Goal: Connect with others: Connect with others

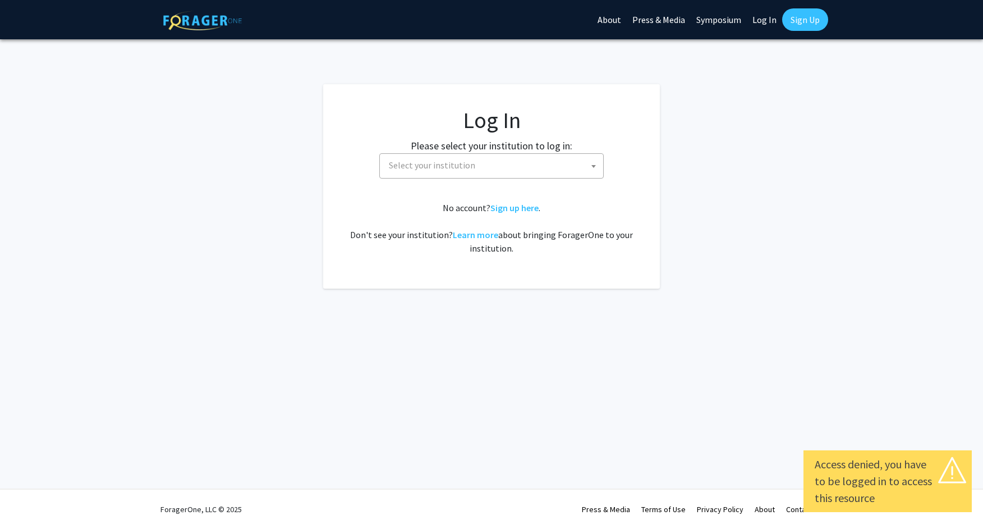
select select
click at [547, 159] on span "Select your institution" at bounding box center [493, 165] width 219 height 23
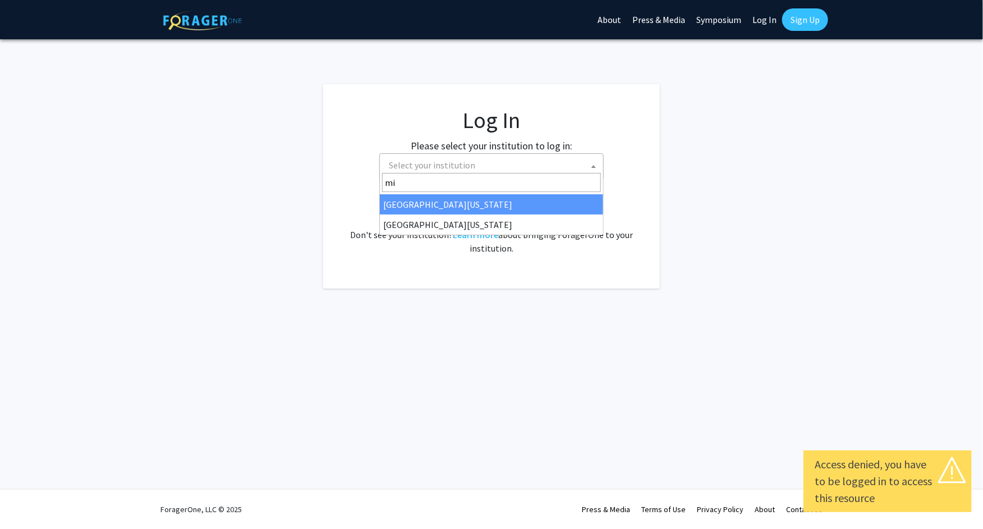
type input "m"
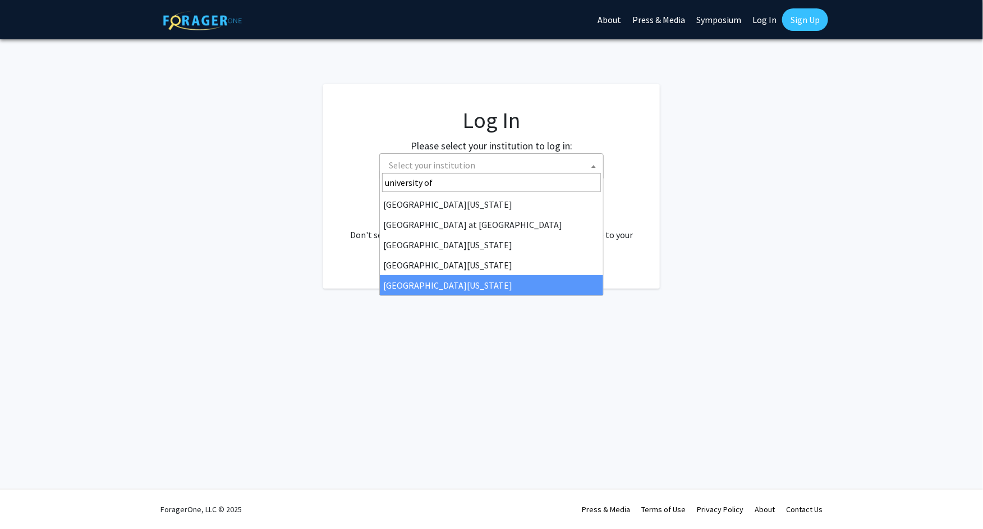
type input "university of"
select select "33"
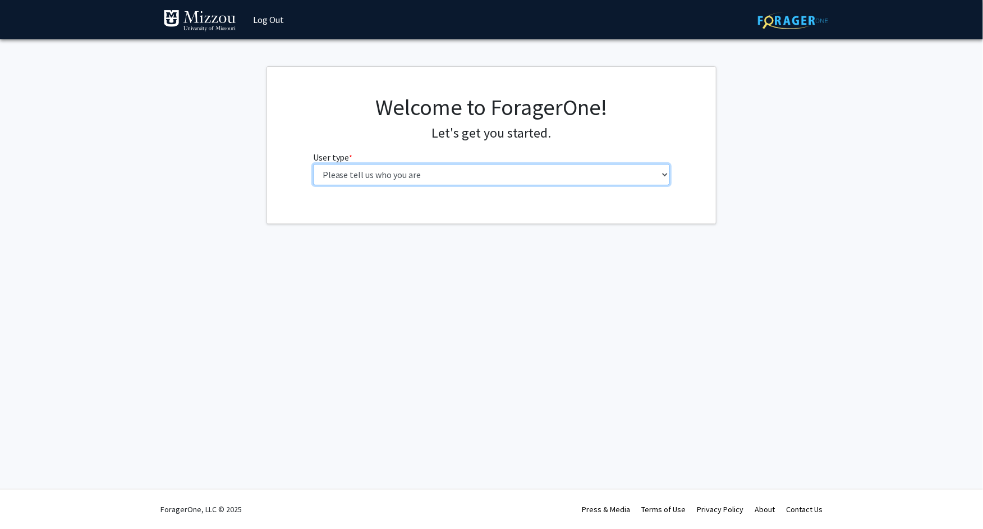
click at [509, 164] on select "Please tell us who you are Undergraduate Student Master's Student Doctoral Cand…" at bounding box center [491, 174] width 357 height 21
select select "1: undergrad"
click at [313, 164] on select "Please tell us who you are Undergraduate Student Master's Student Doctoral Cand…" at bounding box center [491, 174] width 357 height 21
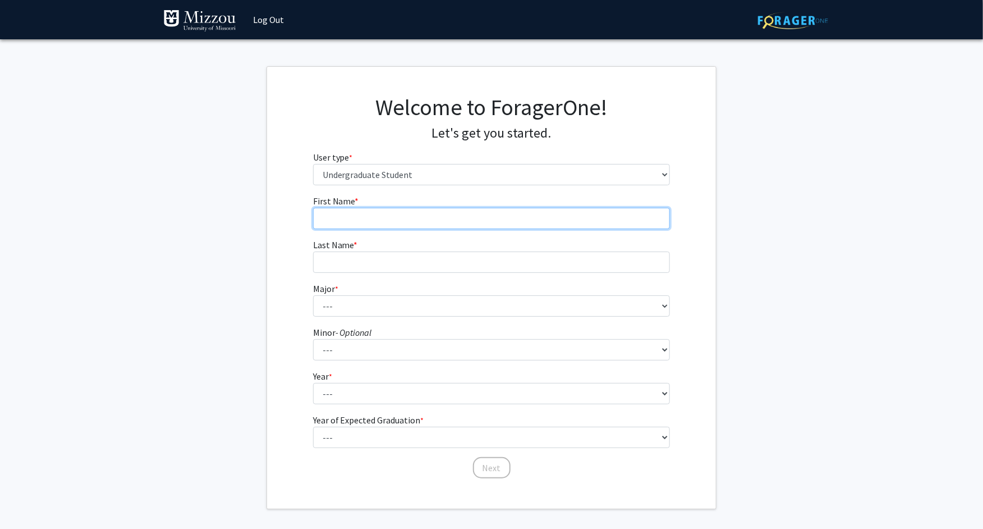
click at [472, 208] on input "First Name * required" at bounding box center [491, 218] width 357 height 21
type input "Kieran"
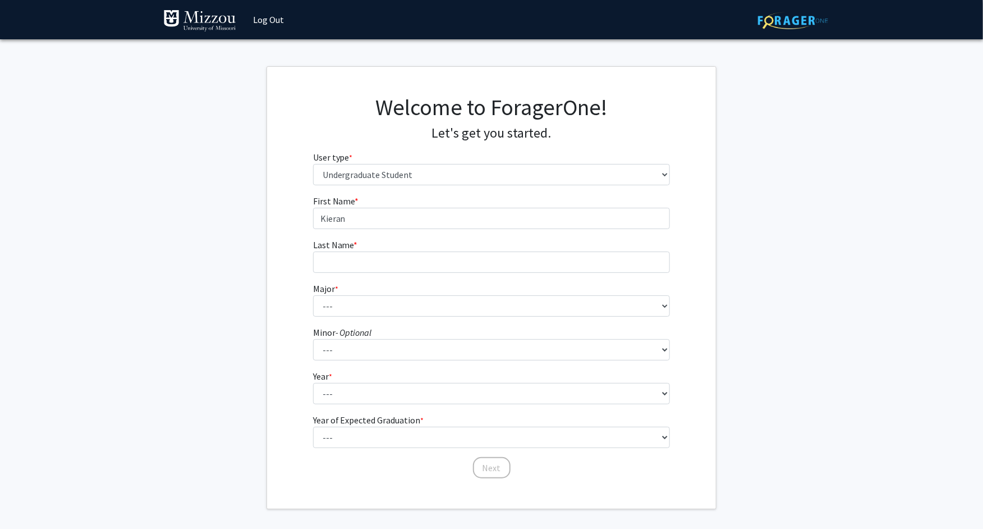
type input "[PERSON_NAME]"
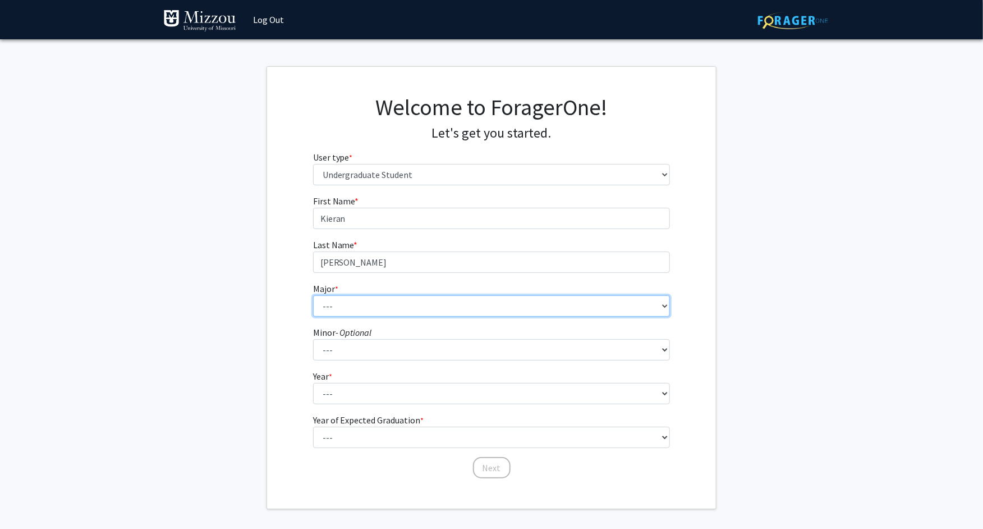
click at [433, 295] on select "--- Agribusiness Management Agricultural Education Agricultural Education: Comm…" at bounding box center [491, 305] width 357 height 21
select select "135: 2628"
click at [313, 295] on select "--- Agribusiness Management Agricultural Education Agricultural Education: Comm…" at bounding box center [491, 305] width 357 height 21
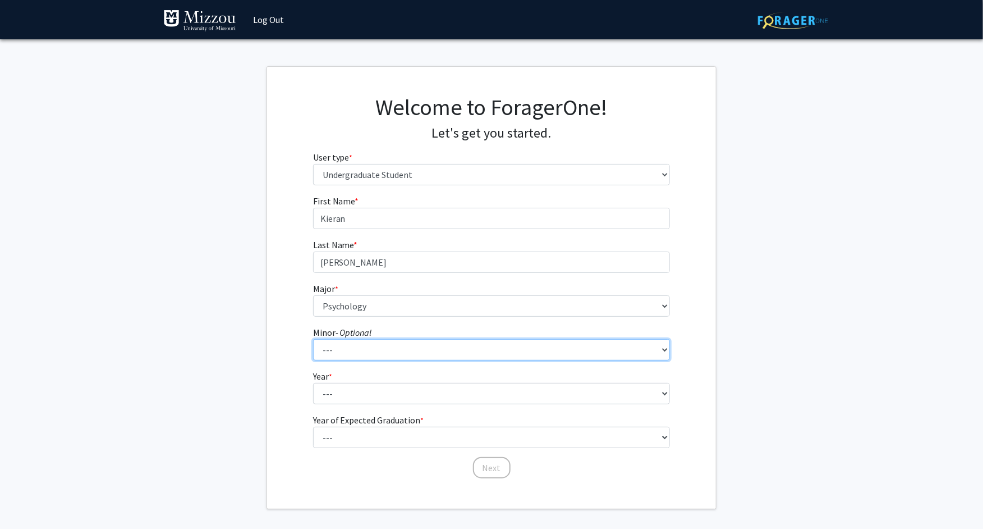
click at [397, 339] on select "--- Accountancy Aerospace Engineering Aerospace Studies Agribusiness Management…" at bounding box center [491, 349] width 357 height 21
click at [313, 339] on select "--- Accountancy Aerospace Engineering Aerospace Studies Agribusiness Management…" at bounding box center [491, 349] width 357 height 21
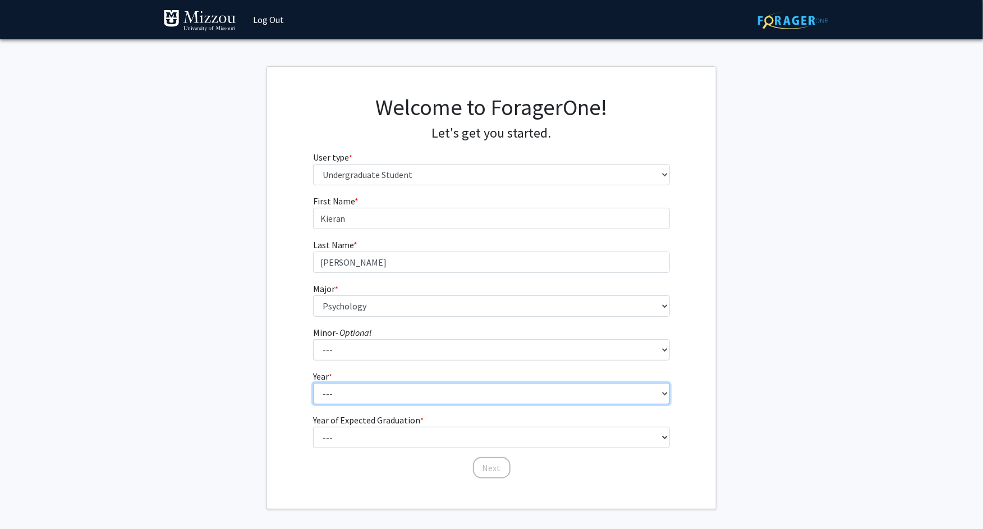
click at [350, 383] on select "--- First-year Sophomore Junior Senior Postbaccalaureate Certificate" at bounding box center [491, 393] width 357 height 21
select select "4: senior"
click at [313, 383] on select "--- First-year Sophomore Junior Senior Postbaccalaureate Certificate" at bounding box center [491, 393] width 357 height 21
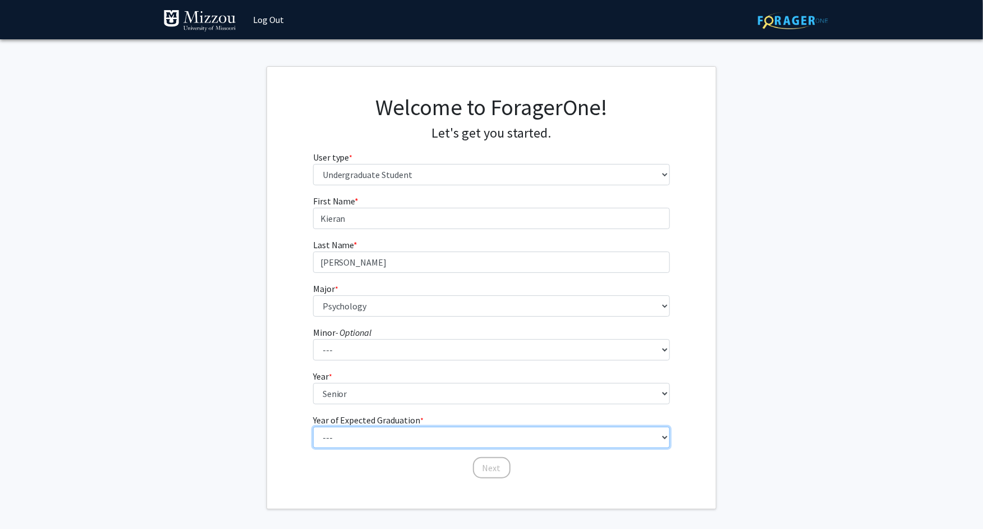
click at [340, 426] on select "--- 2025 2026 2027 2028 2029 2030 2031 2032 2033 2034" at bounding box center [491, 436] width 357 height 21
select select "2: 2026"
click at [313, 426] on select "--- 2025 2026 2027 2028 2029 2030 2031 2032 2033 2034" at bounding box center [491, 436] width 357 height 21
click at [485, 457] on button "Next" at bounding box center [492, 467] width 38 height 21
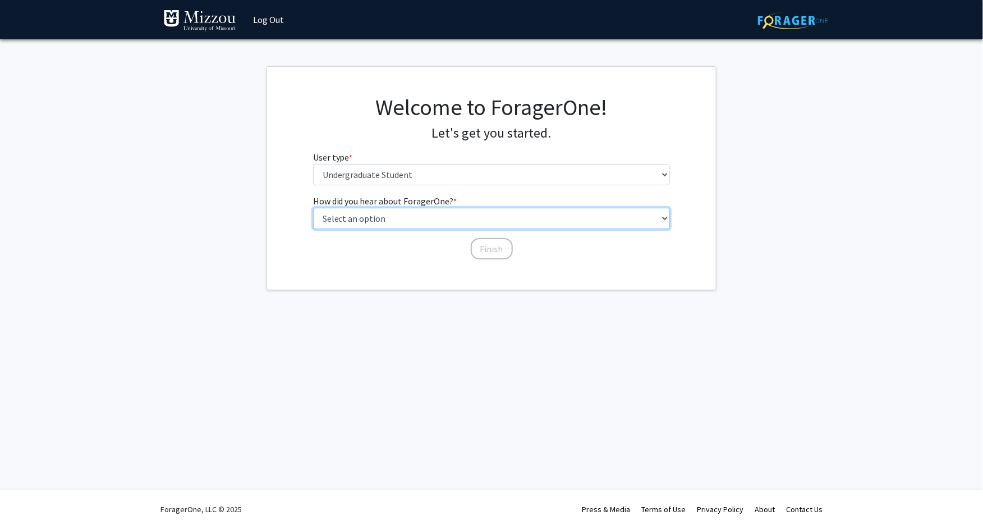
click at [419, 208] on select "Select an option Peer/student recommendation Faculty/staff recommendation Unive…" at bounding box center [491, 218] width 357 height 21
select select "2: faculty_recommendation"
click at [313, 208] on select "Select an option Peer/student recommendation Faculty/staff recommendation Unive…" at bounding box center [491, 218] width 357 height 21
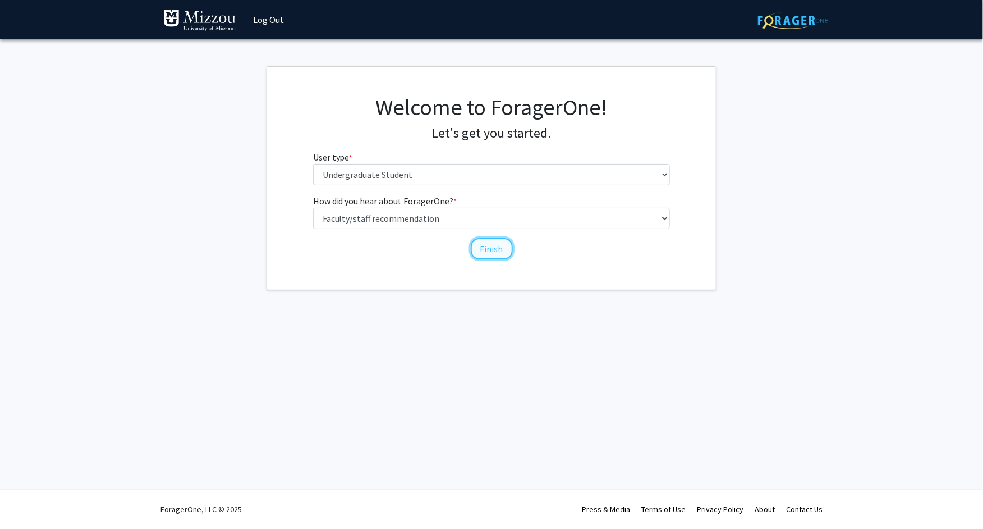
click at [493, 238] on button "Finish" at bounding box center [492, 248] width 42 height 21
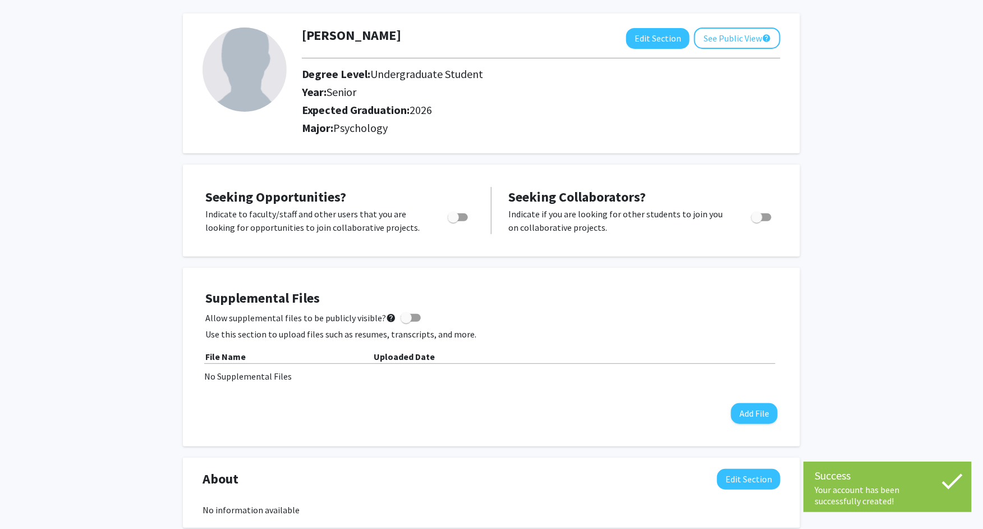
scroll to position [52, 0]
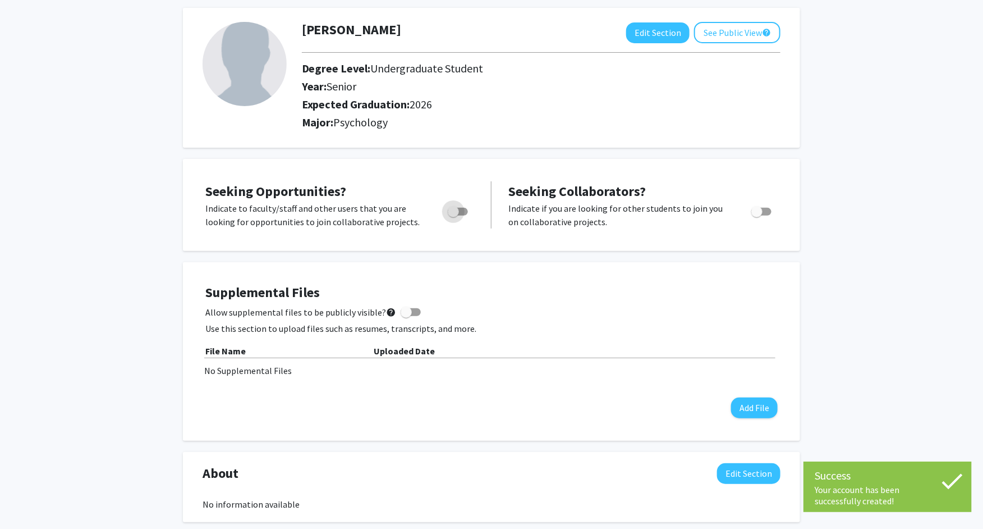
click at [461, 205] on label "Toggle" at bounding box center [455, 211] width 25 height 13
click at [453, 215] on input "Are you actively seeking opportunities?" at bounding box center [453, 215] width 1 height 1
checkbox input "true"
click at [763, 206] on span "Toggle" at bounding box center [756, 211] width 11 height 11
click at [757, 215] on input "Would you like to receive other student requests to work with you?" at bounding box center [756, 215] width 1 height 1
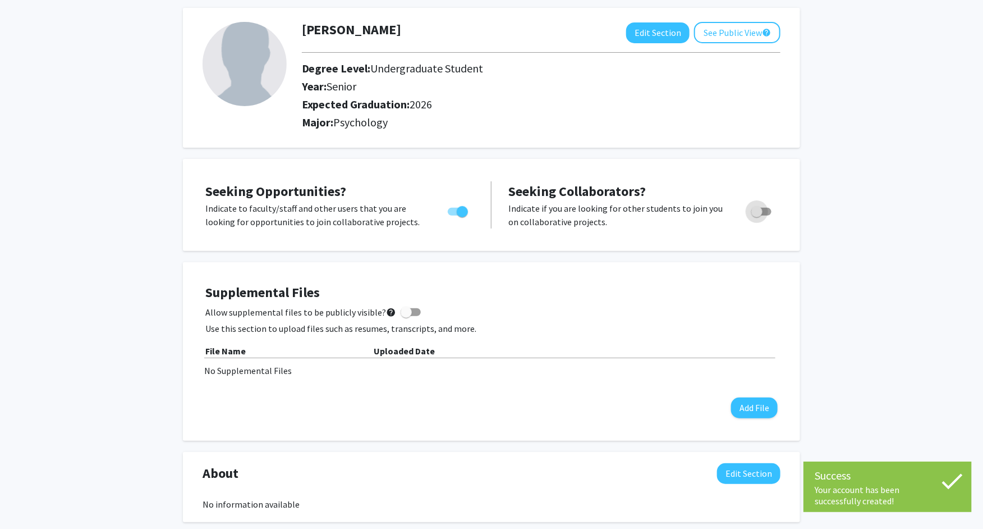
checkbox input "true"
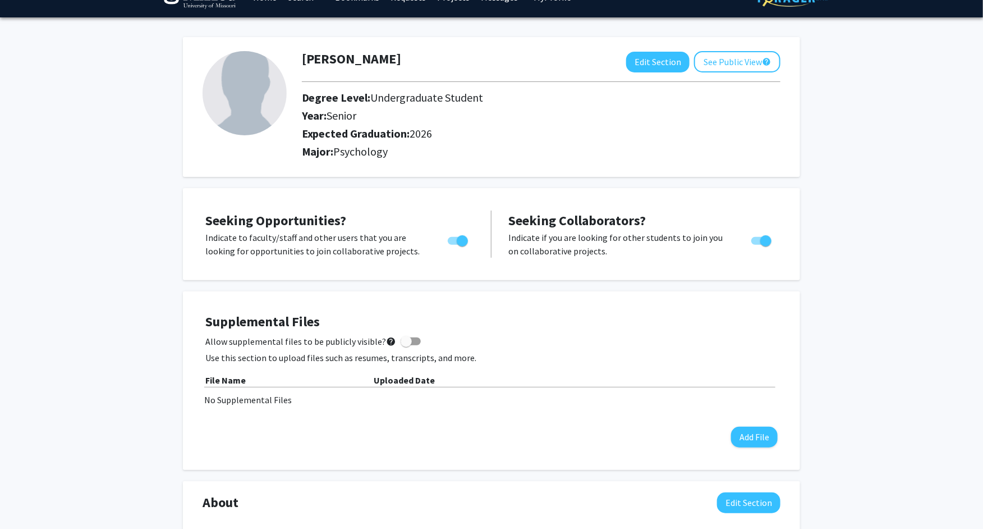
scroll to position [0, 0]
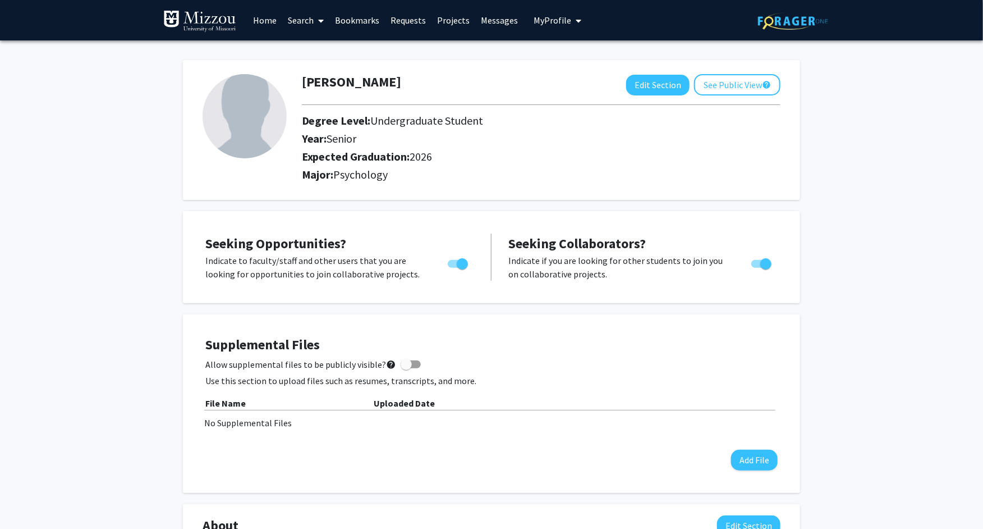
click at [306, 16] on link "Search" at bounding box center [305, 20] width 47 height 39
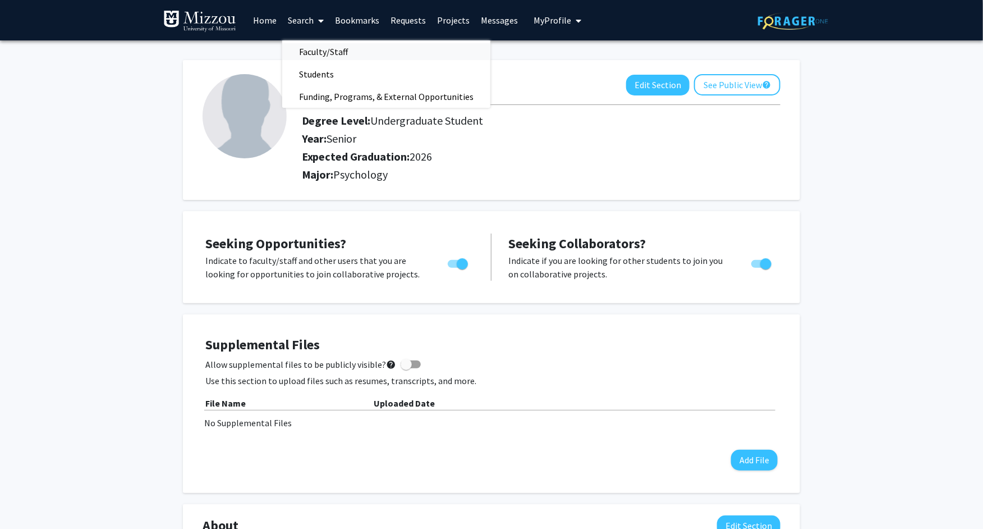
click at [316, 54] on span "Faculty/Staff" at bounding box center [323, 51] width 82 height 22
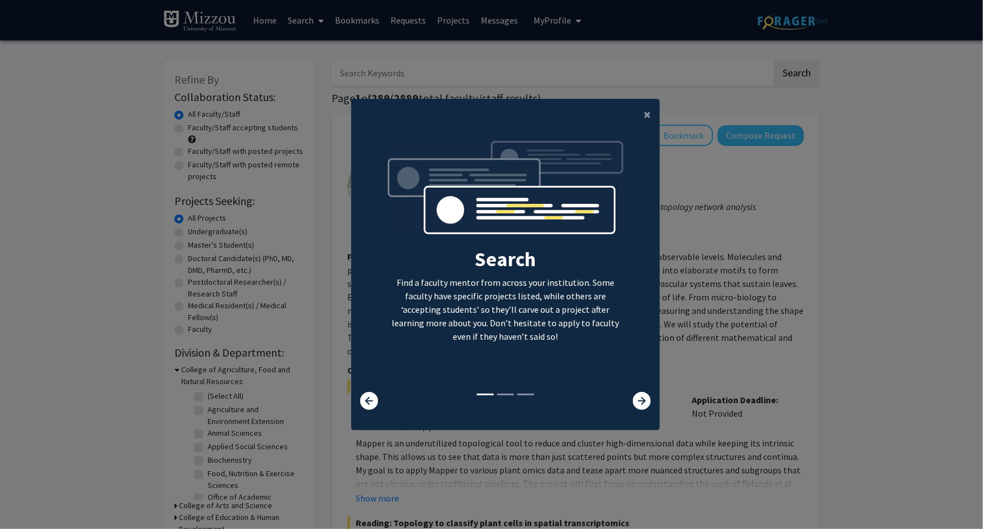
click at [635, 129] on div "×" at bounding box center [505, 114] width 309 height 31
click at [649, 123] on span "×" at bounding box center [647, 113] width 7 height 17
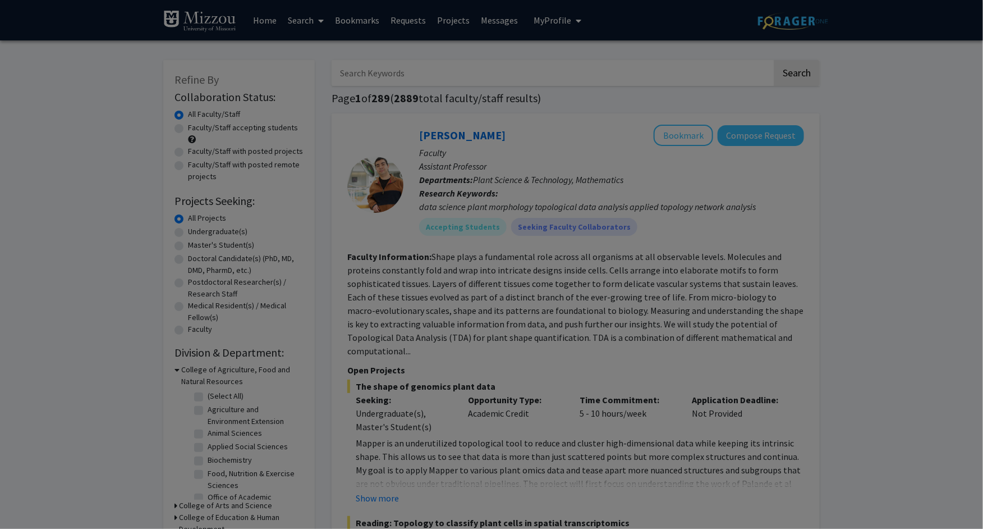
click at [648, 112] on div "Search Find a faculty mentor from across your institution. Some faculty have sp…" at bounding box center [506, 141] width 308 height 253
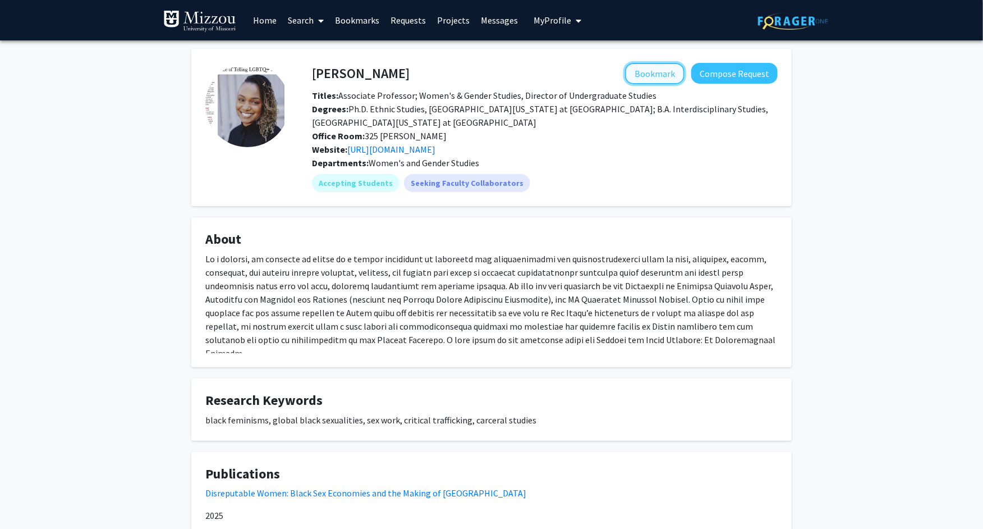
click at [685, 68] on button "Bookmark" at bounding box center [654, 73] width 59 height 21
click at [741, 77] on button "Compose Request" at bounding box center [734, 73] width 86 height 21
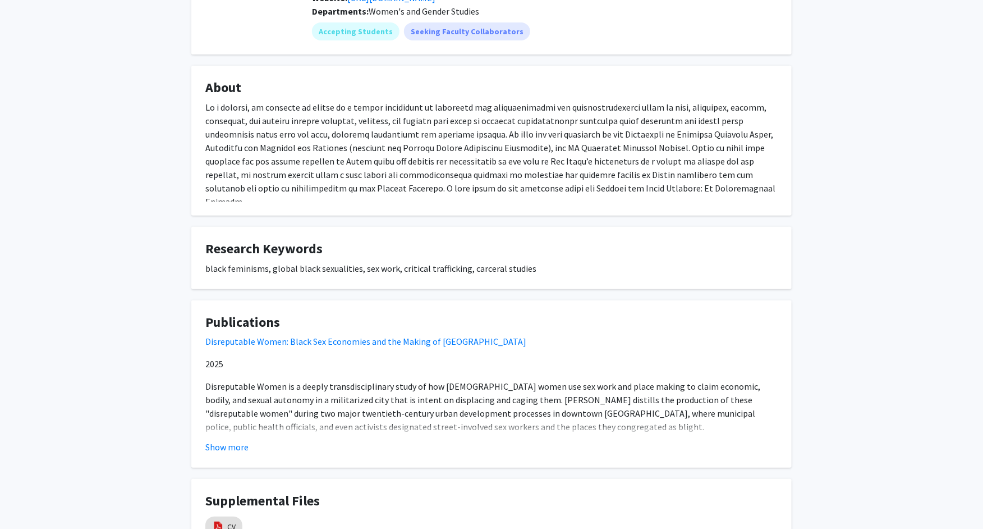
scroll to position [141, 0]
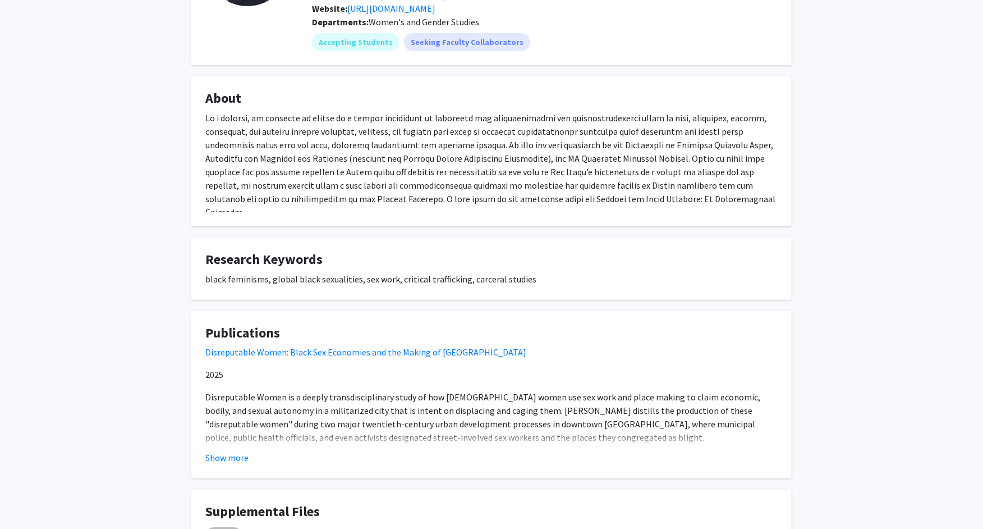
click at [230, 528] on link "CV" at bounding box center [231, 537] width 8 height 12
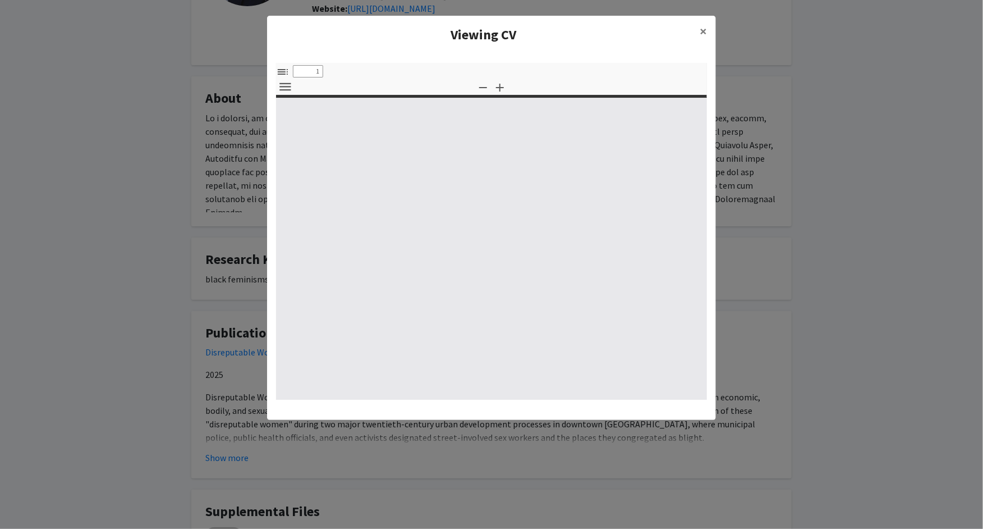
select select "custom"
type input "0"
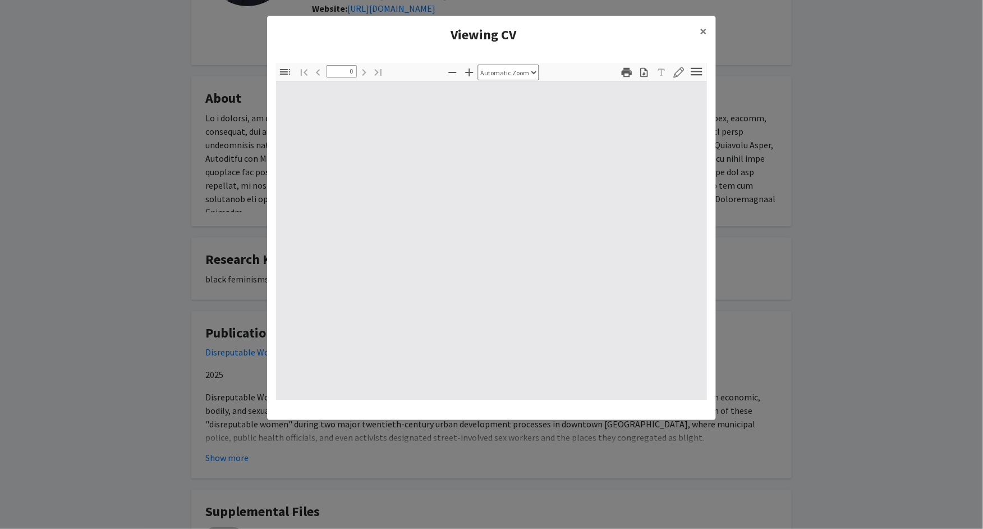
select select "custom"
type input "1"
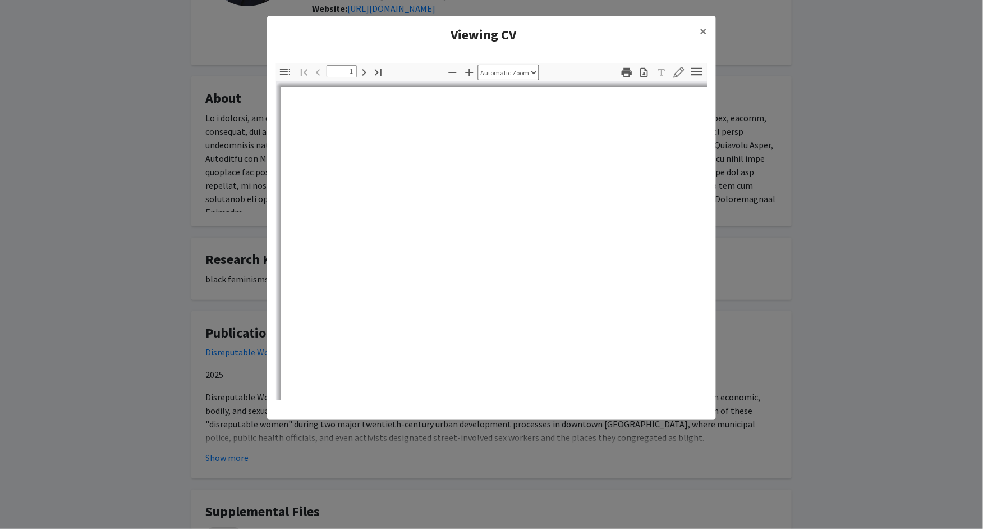
select select "auto"
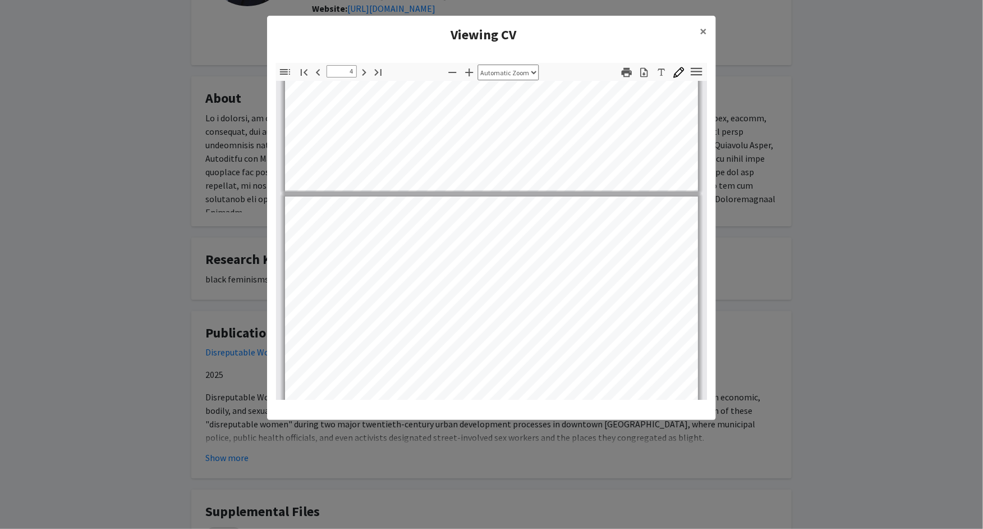
type input "5"
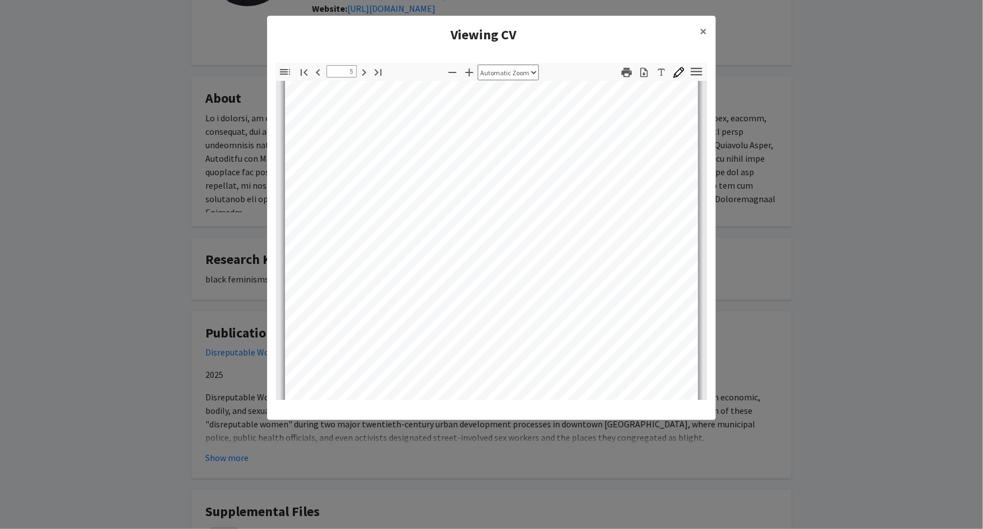
scroll to position [2494, 0]
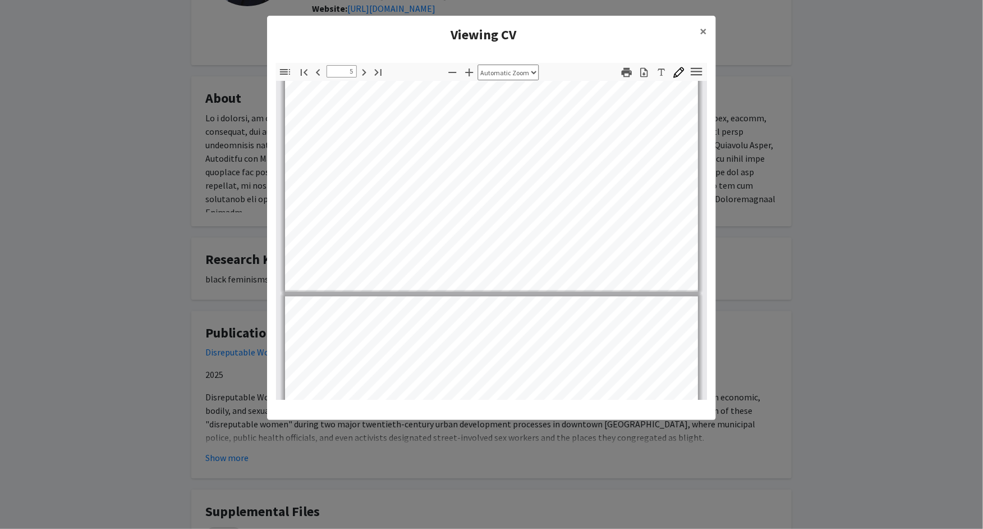
click at [211, 244] on modal-container "Viewing CV × Thumbnails Document Outline Attachments Layers Current Outline Ite…" at bounding box center [491, 264] width 983 height 529
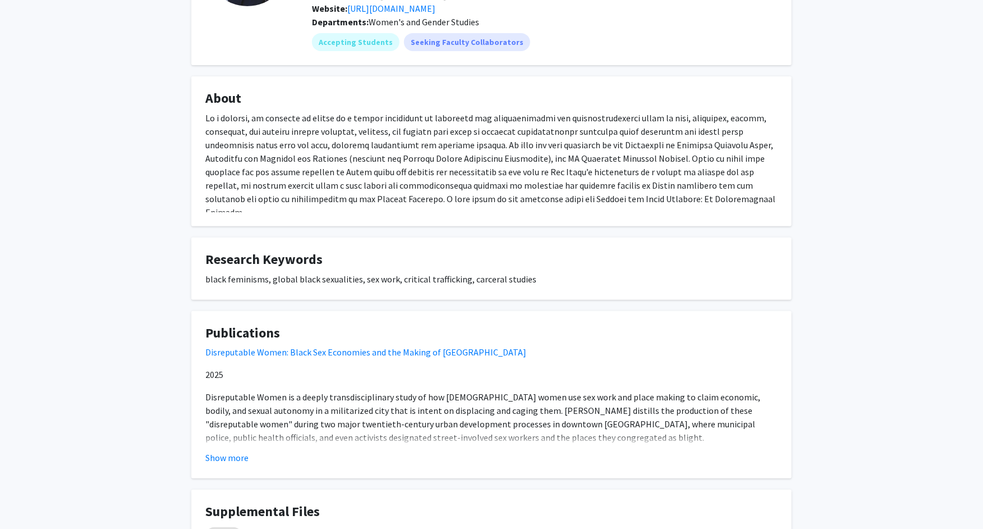
scroll to position [0, 0]
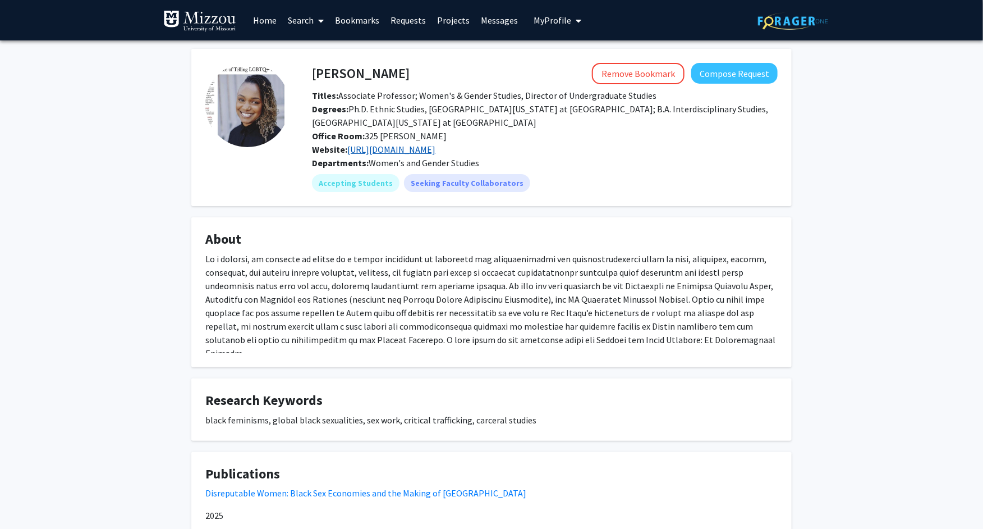
click at [424, 144] on link "[URL][DOMAIN_NAME]" at bounding box center [391, 149] width 88 height 11
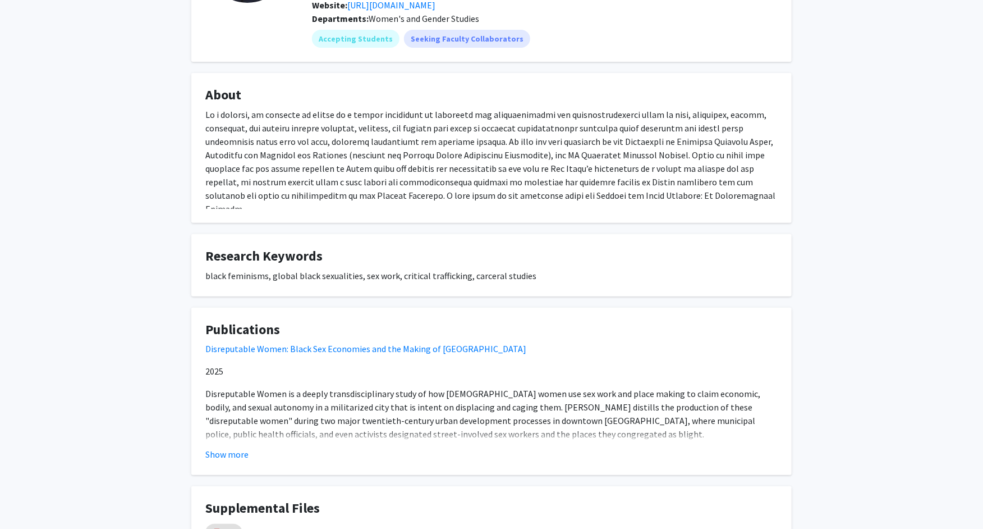
scroll to position [152, 0]
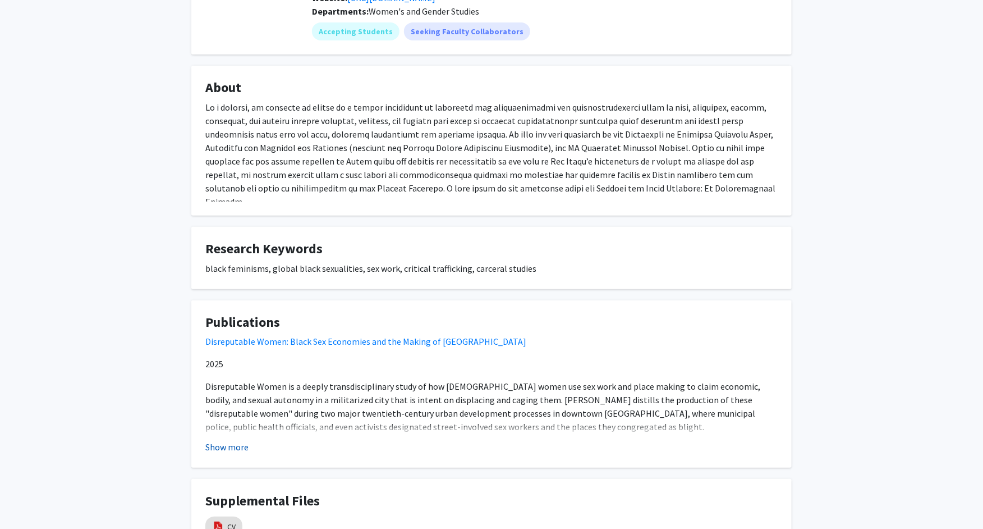
click at [222, 440] on button "Show more" at bounding box center [226, 446] width 43 height 13
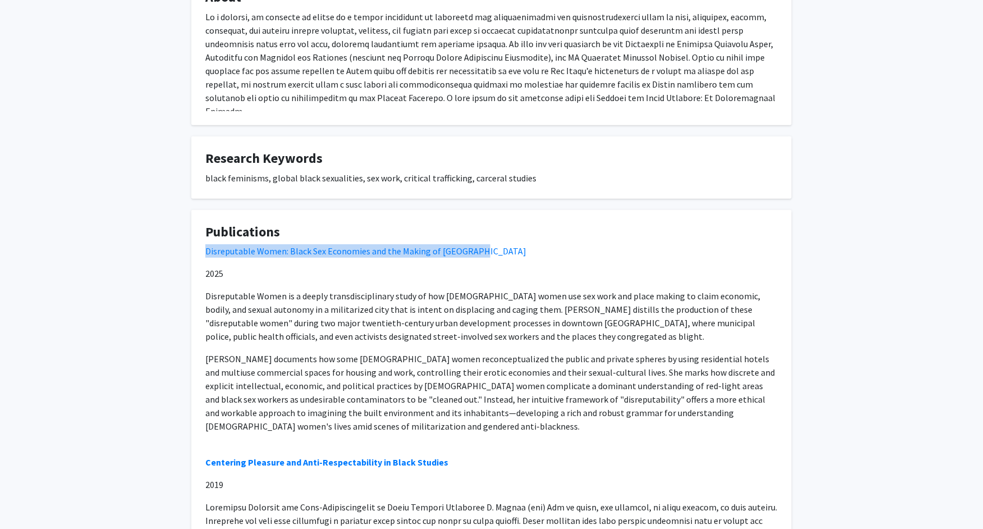
scroll to position [281, 0]
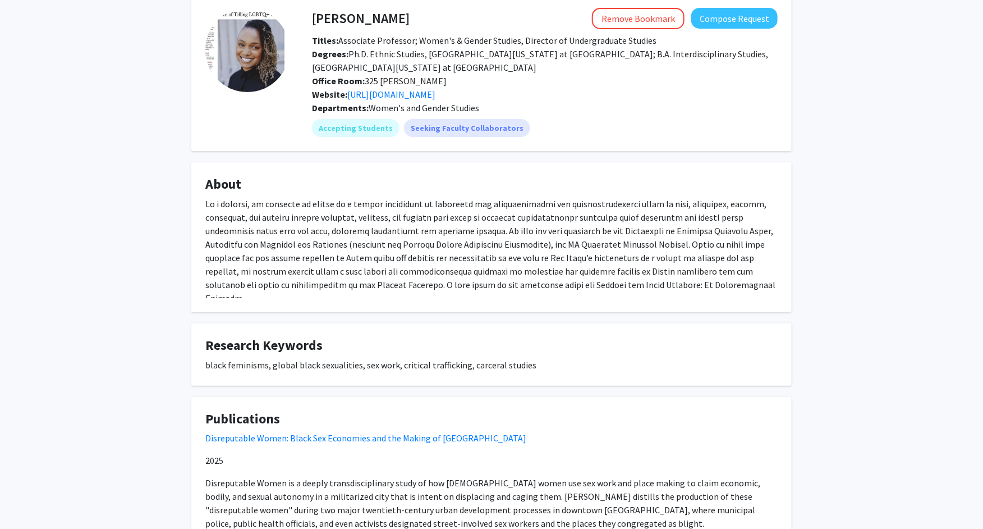
scroll to position [0, 0]
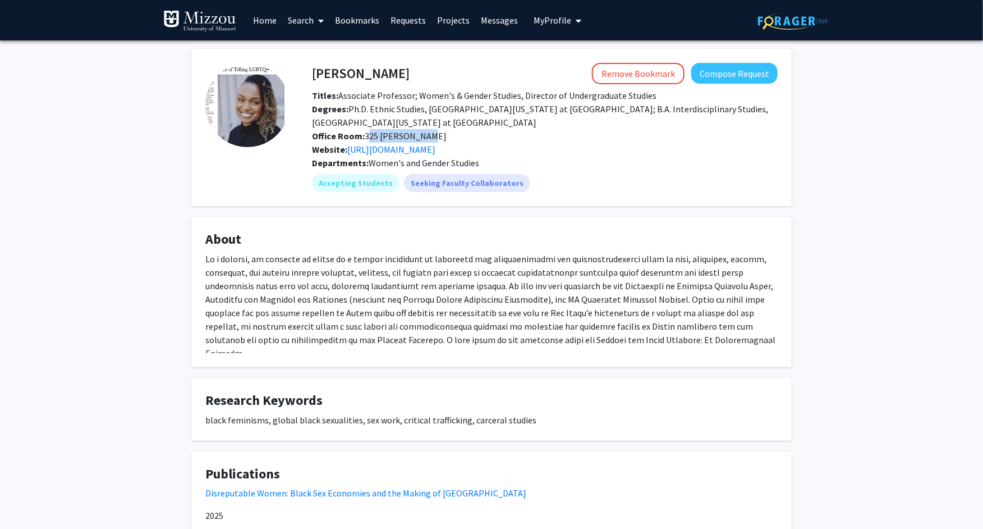
drag, startPoint x: 352, startPoint y: 112, endPoint x: 459, endPoint y: 111, distance: 107.2
click at [459, 129] on div "Office Room: [GEOGRAPHIC_DATA][PERSON_NAME]" at bounding box center [545, 135] width 483 height 13
copy span "325 [PERSON_NAME]"
